Goal: Task Accomplishment & Management: Use online tool/utility

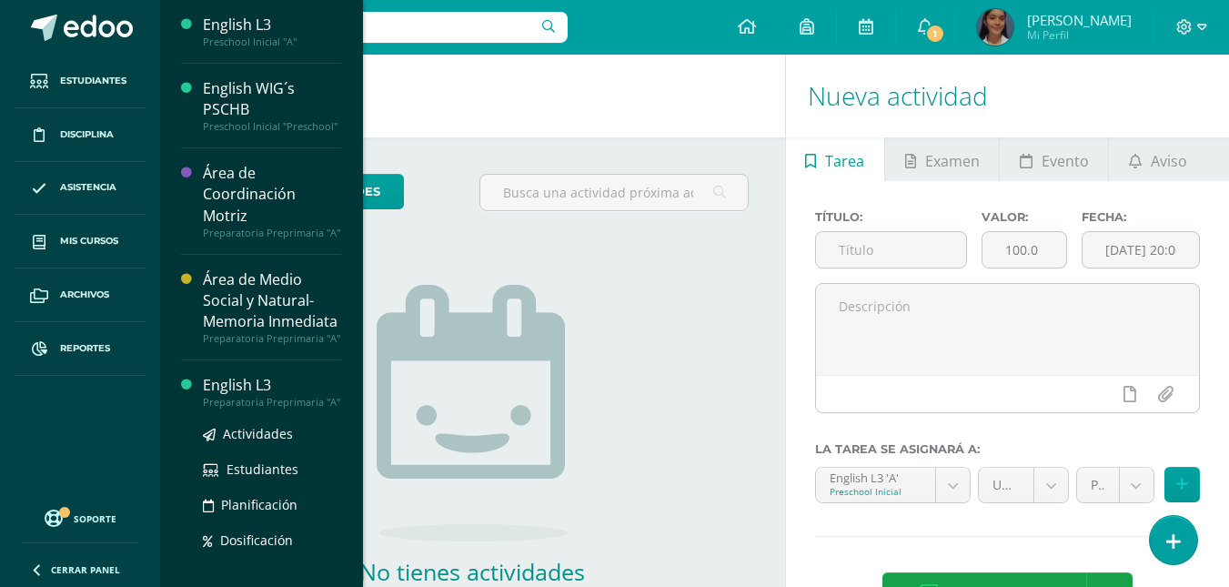
click at [234, 332] on div "Área de Medio Social y Natural- Memoria Inmediata" at bounding box center [272, 300] width 138 height 63
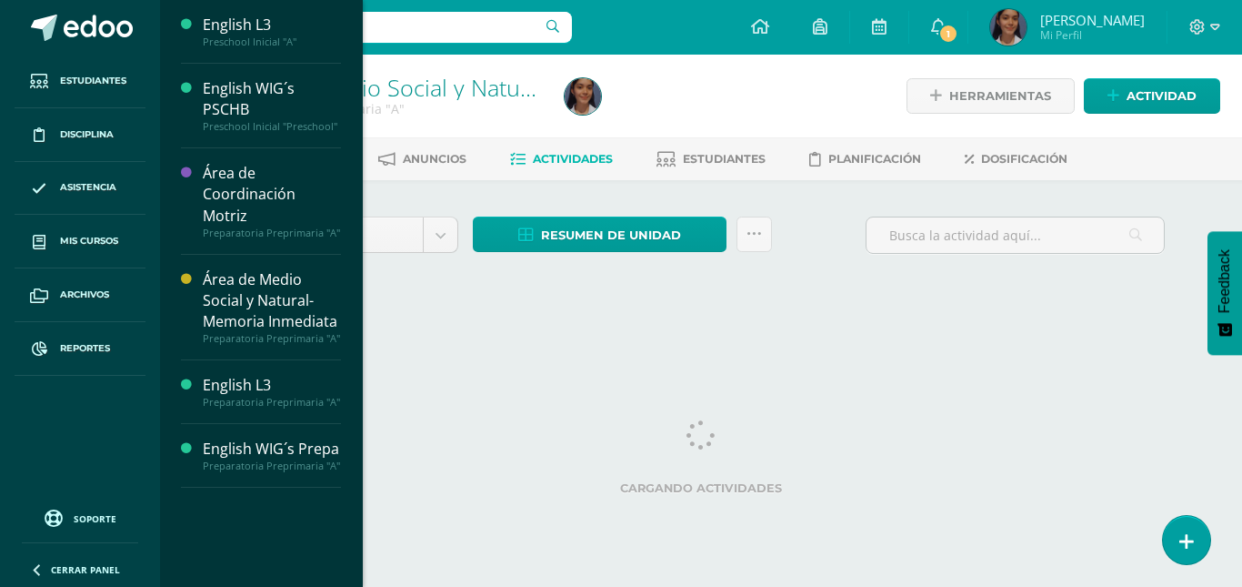
click at [86, 459] on ul "Estudiantes Disciplina Asistencia Mis cursos Archivos Reportes" at bounding box center [80, 275] width 160 height 441
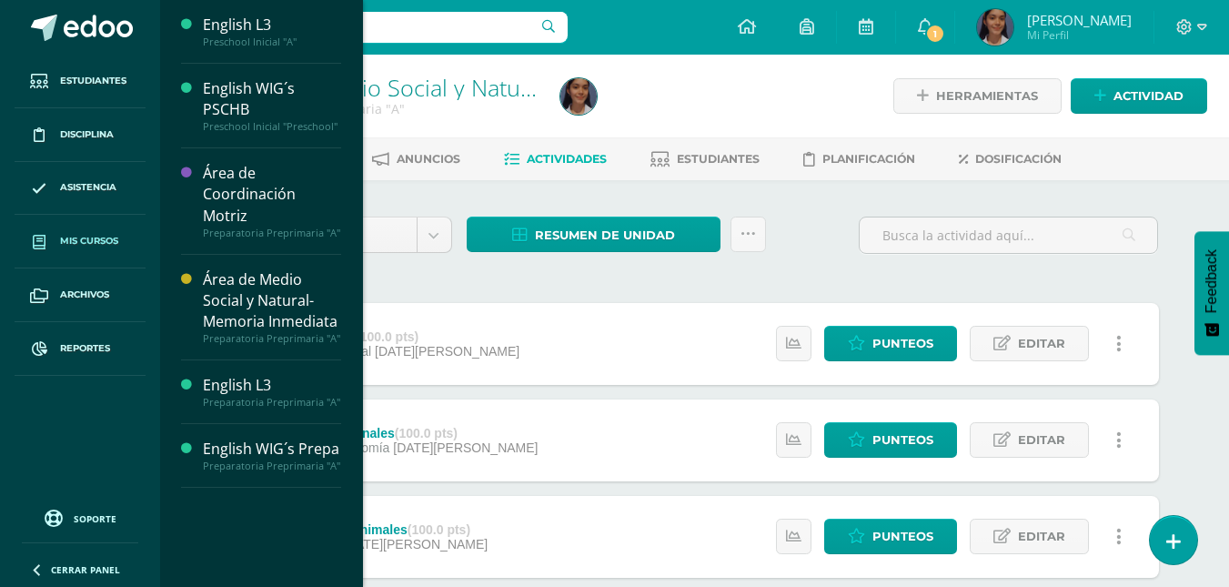
click at [111, 248] on span "Mis cursos" at bounding box center [89, 241] width 58 height 15
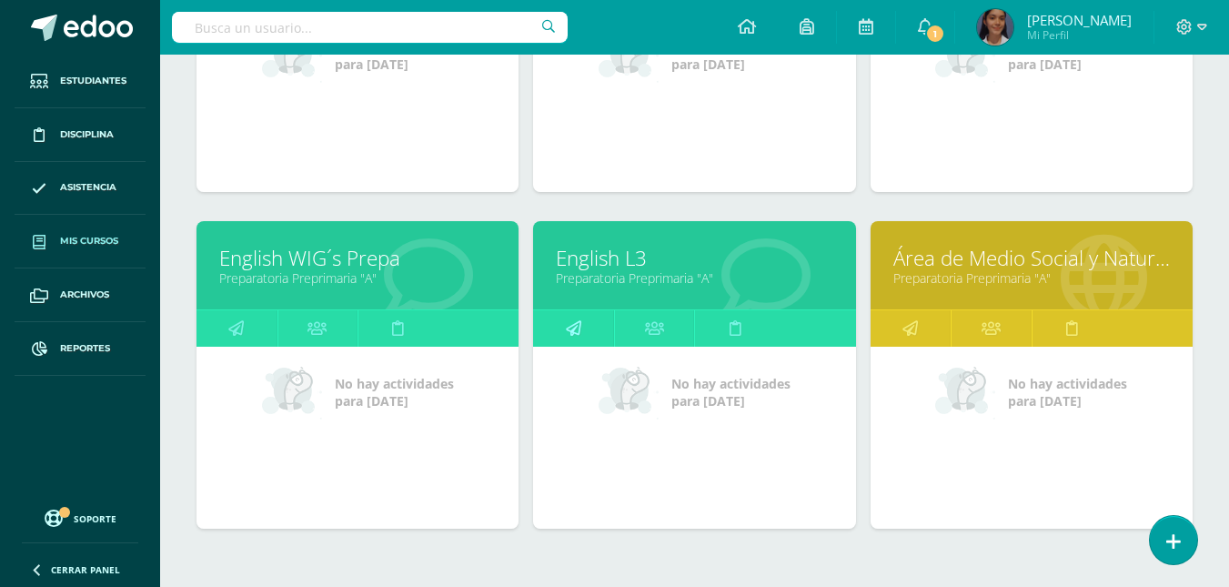
scroll to position [455, 0]
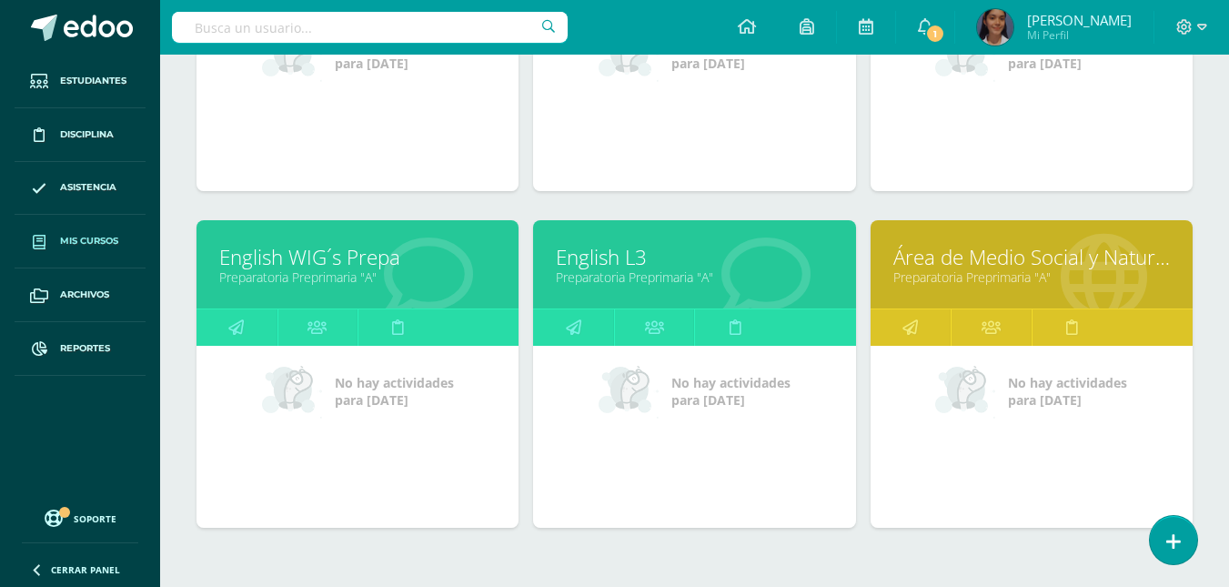
click at [614, 269] on link "Preparatoria Preprimaria "A"" at bounding box center [694, 276] width 276 height 17
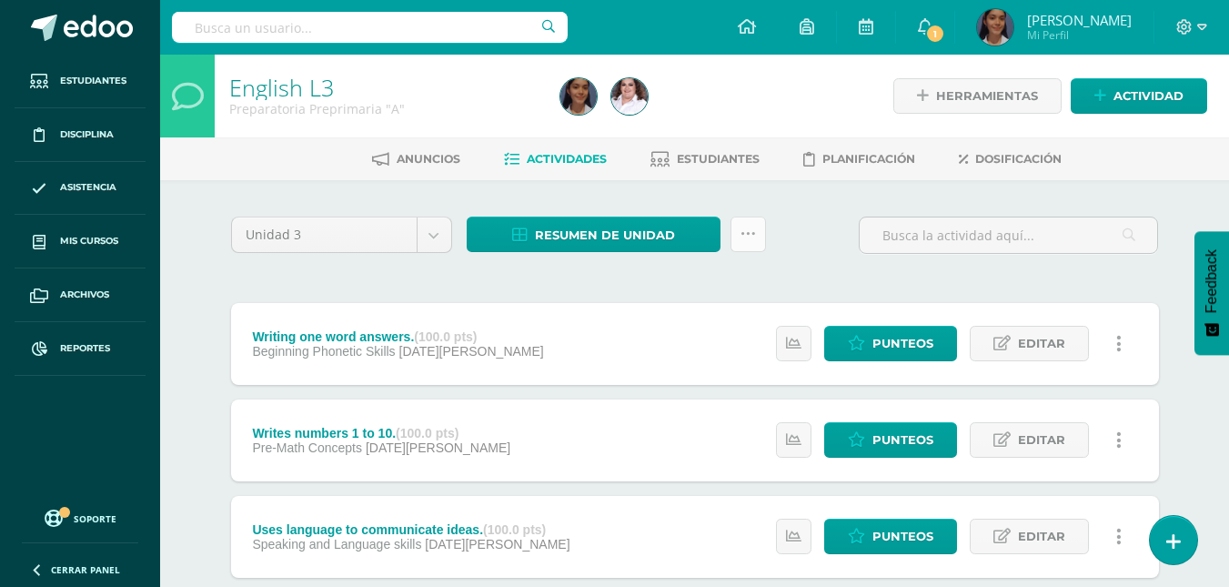
click at [737, 237] on link at bounding box center [747, 233] width 35 height 35
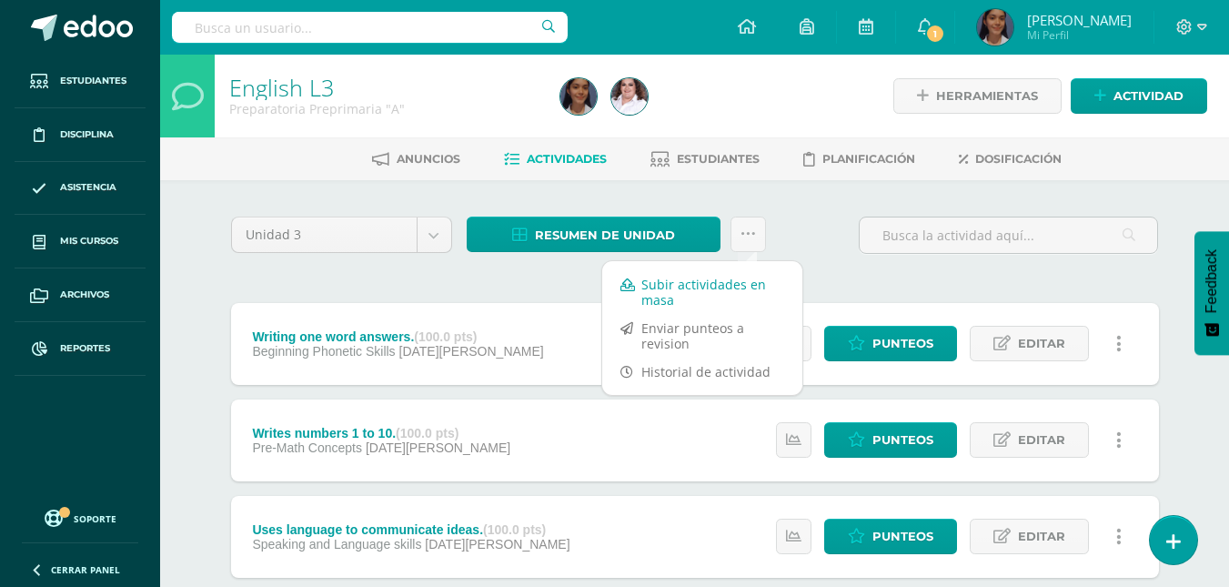
click at [712, 281] on link "Subir actividades en masa" at bounding box center [702, 292] width 200 height 44
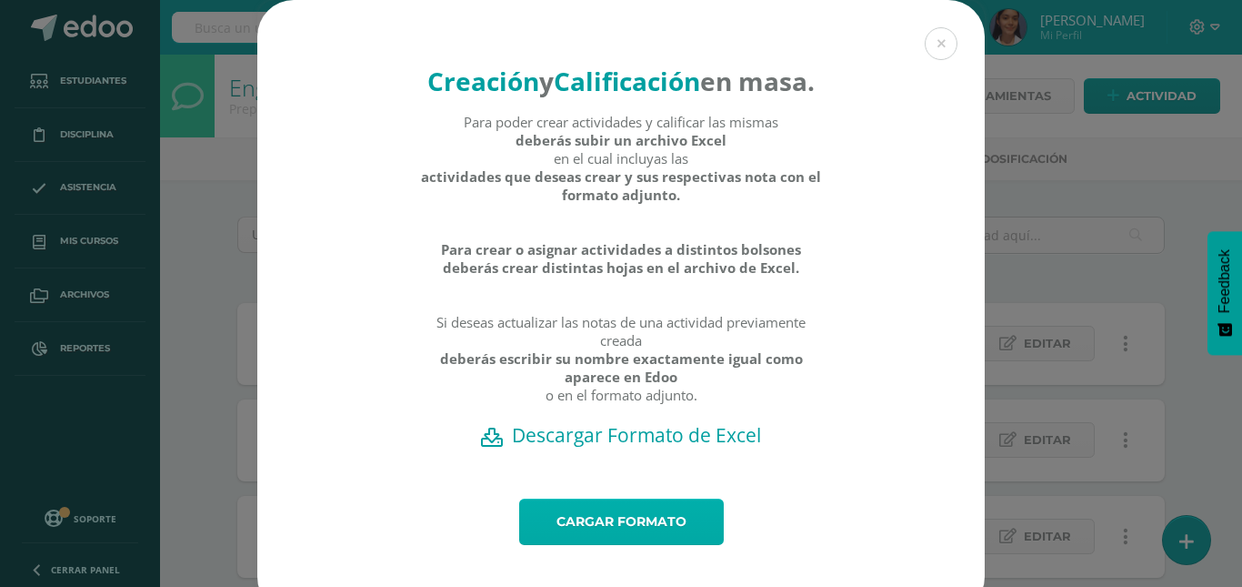
click at [663, 545] on link "Cargar formato" at bounding box center [621, 521] width 205 height 46
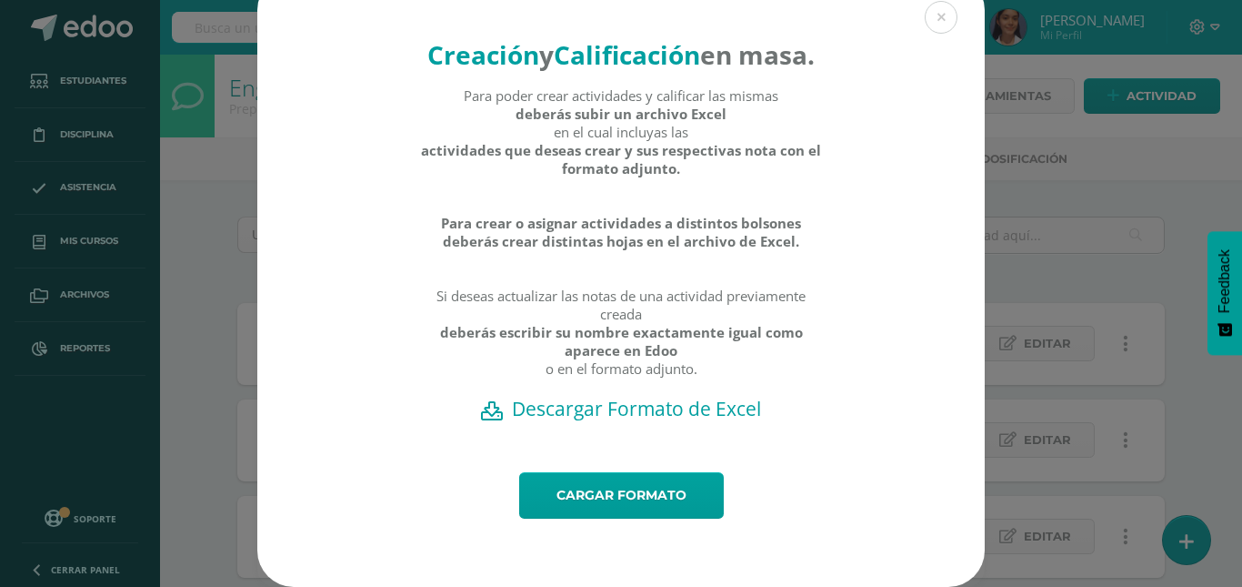
scroll to position [61, 0]
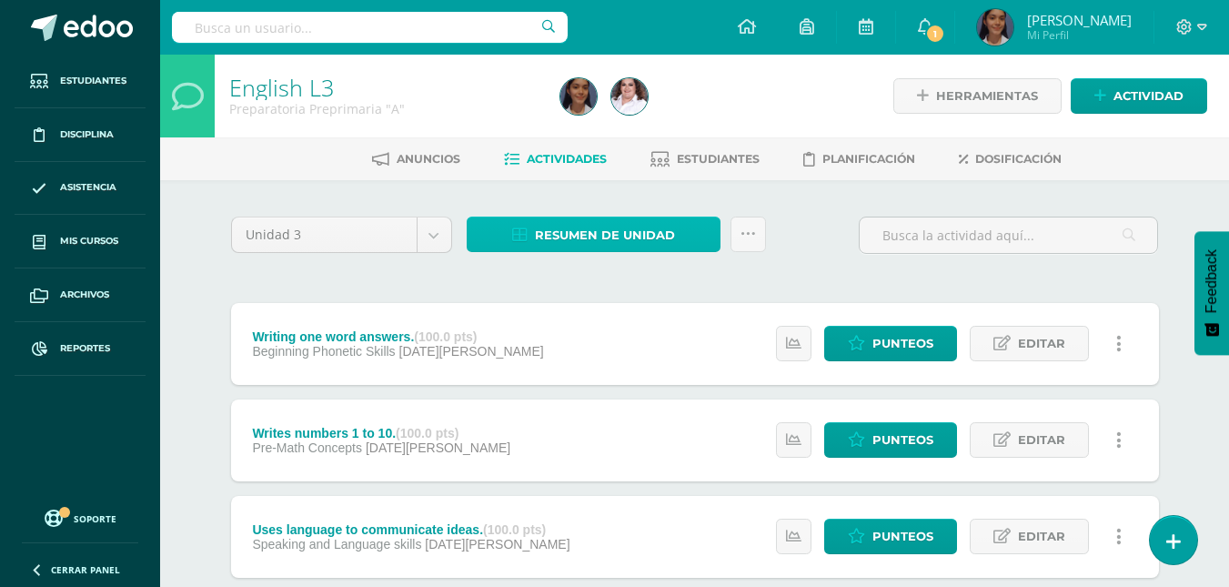
click at [524, 238] on icon at bounding box center [519, 234] width 15 height 15
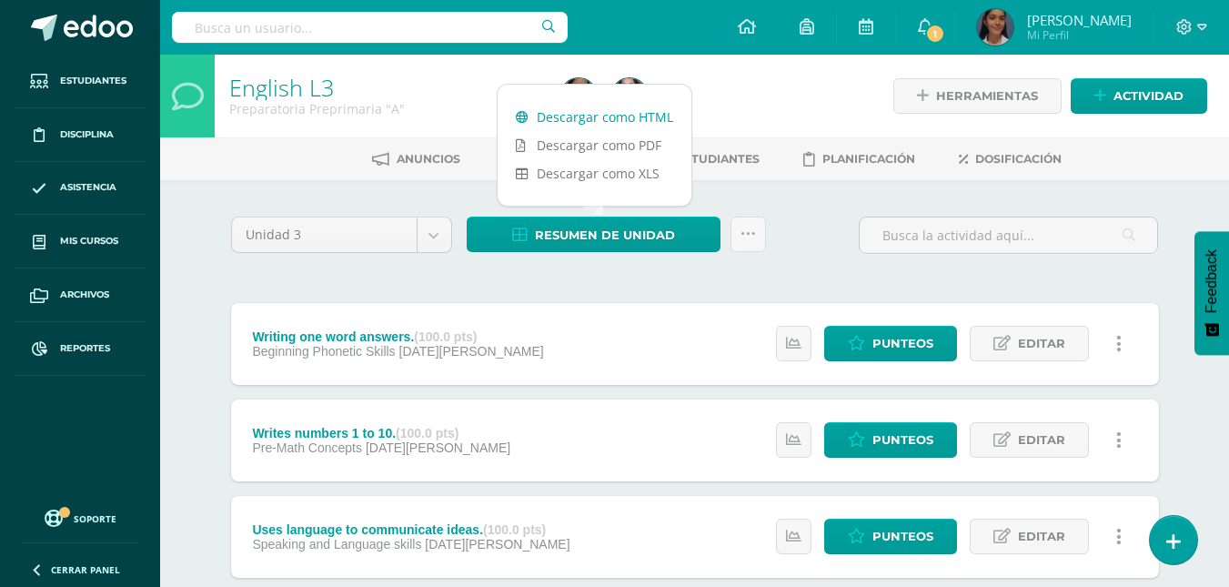
click at [581, 120] on link "Descargar como HTML" at bounding box center [594, 117] width 194 height 28
